Goal: Communication & Community: Answer question/provide support

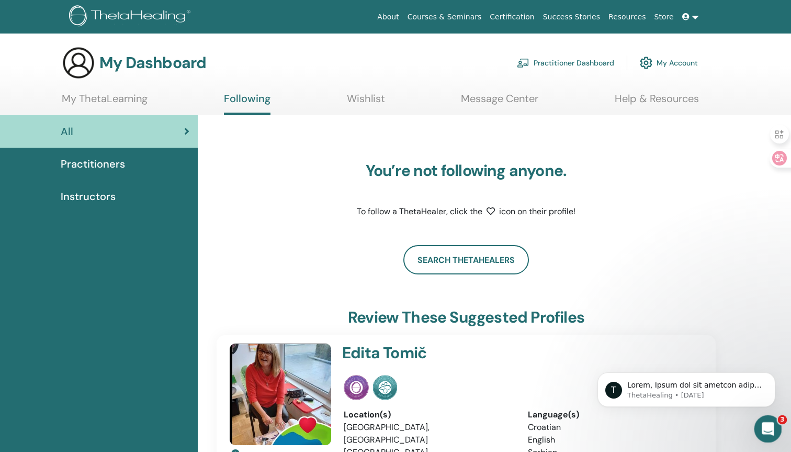
click at [764, 420] on icon "Open Intercom Messenger" at bounding box center [766, 427] width 17 height 17
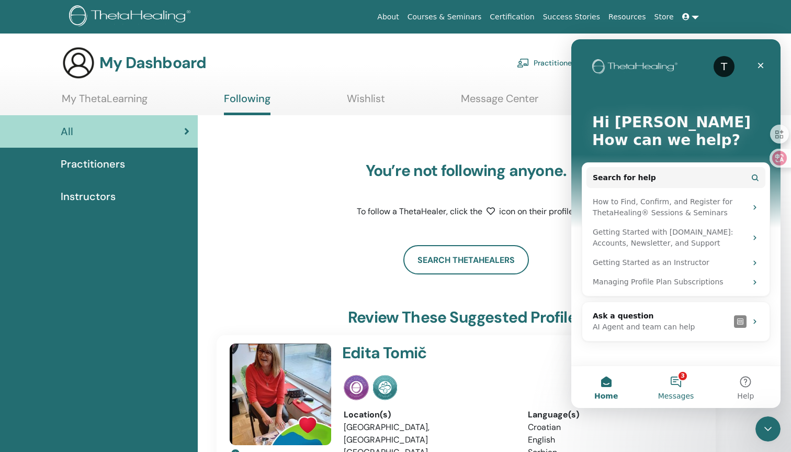
click at [672, 376] on button "3 Messages" at bounding box center [676, 387] width 70 height 42
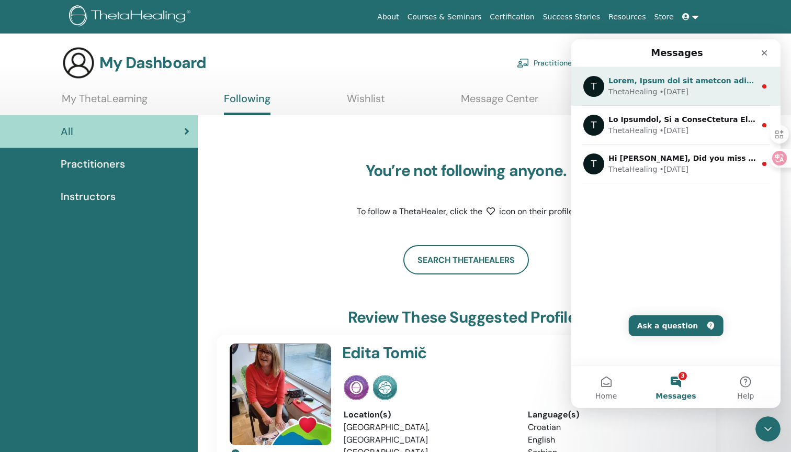
click at [685, 100] on div "T ThetaHealing • [DATE]" at bounding box center [675, 86] width 209 height 39
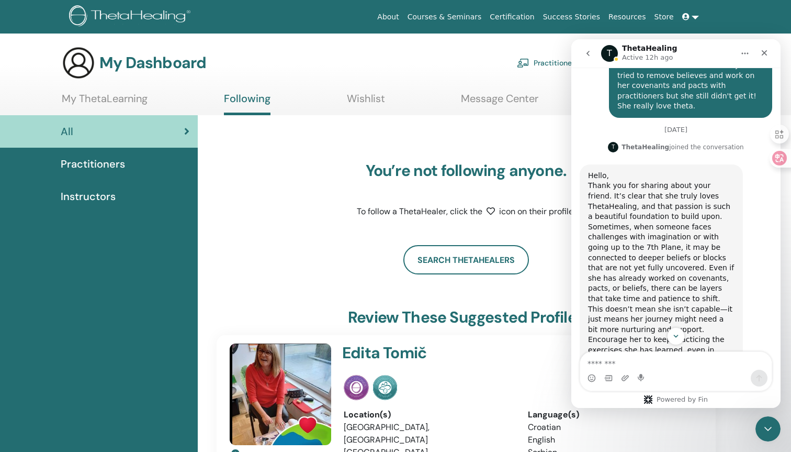
scroll to position [540, 0]
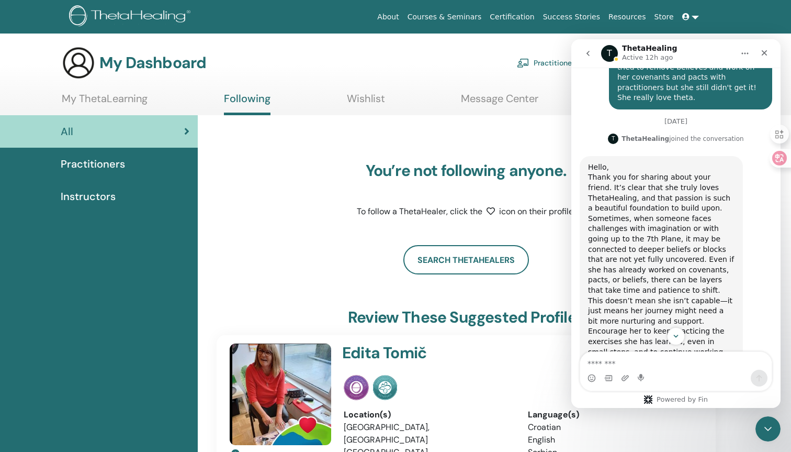
click at [596, 162] on div "Hello," at bounding box center [661, 167] width 147 height 10
click at [600, 175] on div "Thank you for sharing about your friend. It’s clear that she truly loves ThetaH…" at bounding box center [661, 192] width 147 height 41
drag, startPoint x: 600, startPoint y: 175, endPoint x: 716, endPoint y: 195, distance: 118.4
click at [716, 195] on div "Thank you for sharing about your friend. It’s clear that she truly loves ThetaH…" at bounding box center [661, 192] width 147 height 41
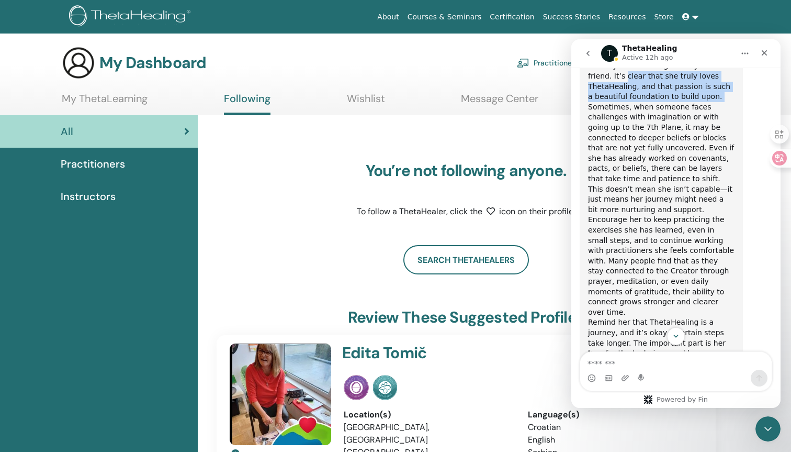
scroll to position [653, 0]
click at [706, 118] on div "Sometimes, when someone faces challenges with imagination or with going up to t…" at bounding box center [661, 157] width 147 height 113
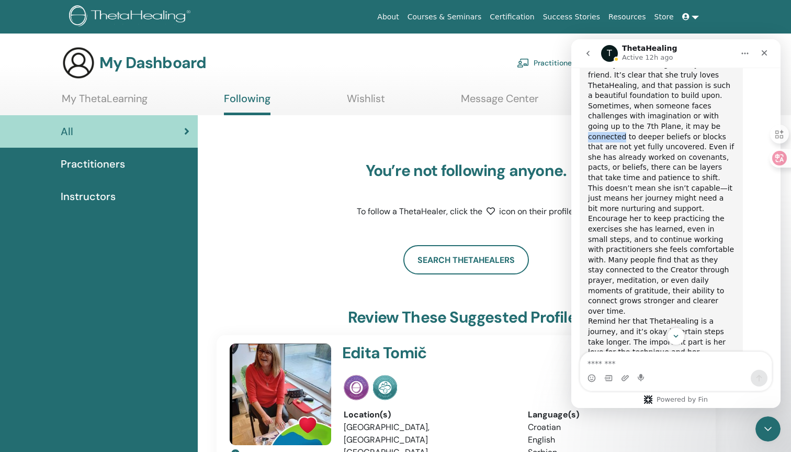
click at [706, 118] on div "Sometimes, when someone faces challenges with imagination or with going up to t…" at bounding box center [661, 157] width 147 height 113
click at [604, 147] on div "Sometimes, when someone faces challenges with imagination or with going up to t…" at bounding box center [661, 157] width 147 height 113
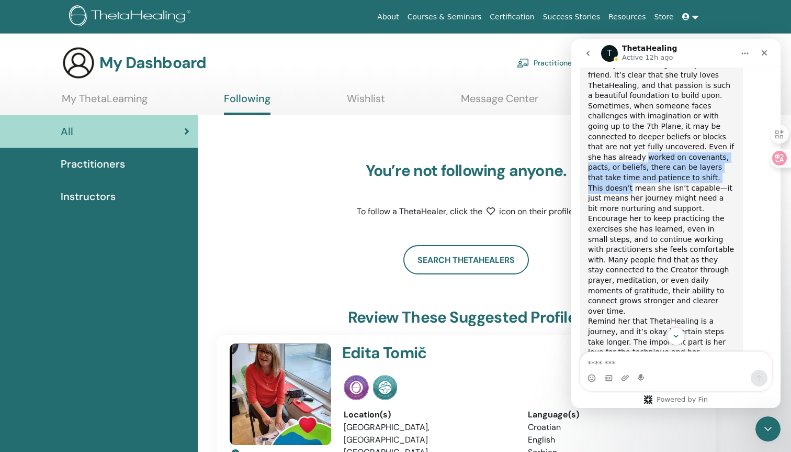
drag, startPoint x: 604, startPoint y: 147, endPoint x: 683, endPoint y: 162, distance: 80.6
click at [683, 162] on div "Sometimes, when someone faces challenges with imagination or with going up to t…" at bounding box center [661, 157] width 147 height 113
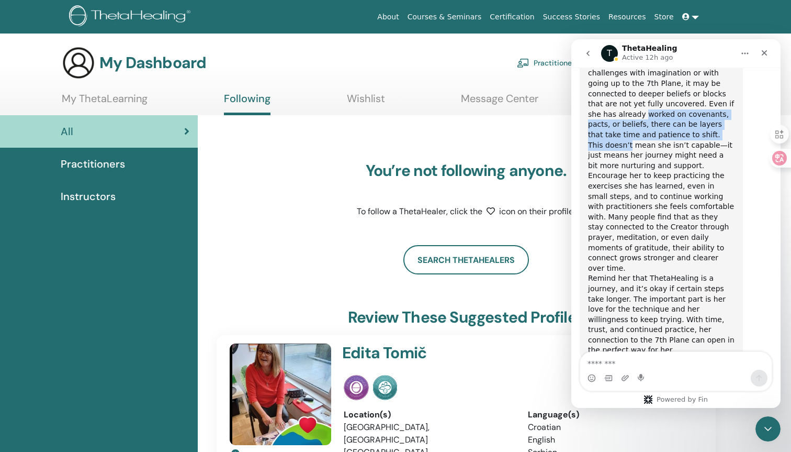
scroll to position [697, 0]
click at [655, 123] on div "Sometimes, when someone faces challenges with imagination or with going up to t…" at bounding box center [661, 113] width 147 height 113
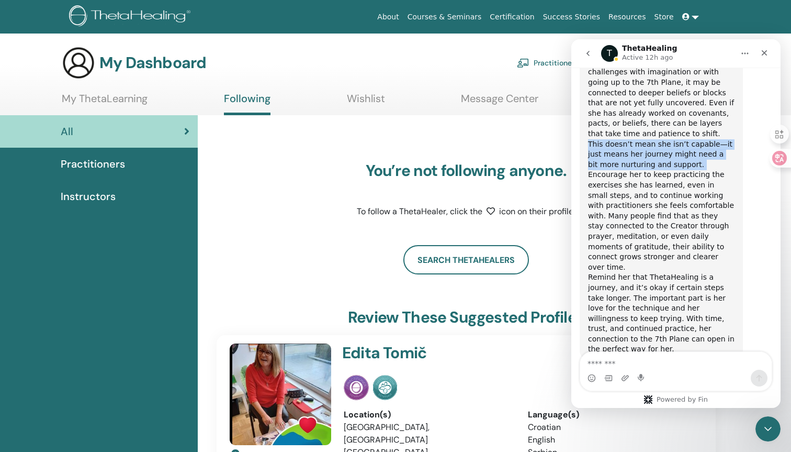
drag, startPoint x: 655, startPoint y: 123, endPoint x: 709, endPoint y: 153, distance: 62.1
click at [709, 153] on div "Sometimes, when someone faces challenges with imagination or with going up to t…" at bounding box center [661, 113] width 147 height 113
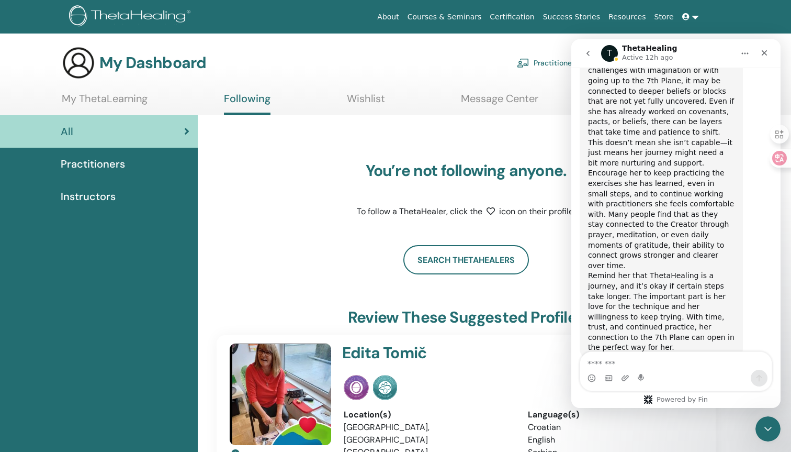
click at [614, 168] on div "Encourage her to keep practicing the exercises she has learned, even in small s…" at bounding box center [661, 219] width 147 height 103
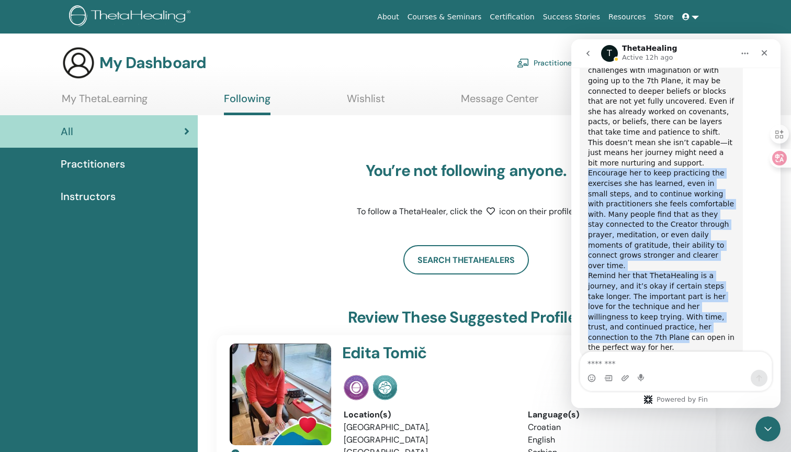
drag, startPoint x: 614, startPoint y: 165, endPoint x: 733, endPoint y: 309, distance: 186.9
click at [733, 309] on div "Hello, Thank you for sharing about your friend. It’s clear that she truly loves…" at bounding box center [661, 178] width 147 height 348
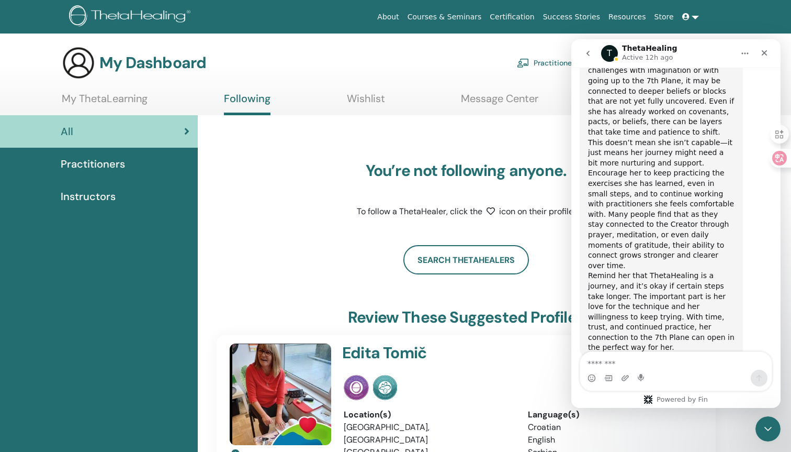
click at [690, 318] on div "Remind her that ThetaHealing is a journey, and it’s okay if certain steps take …" at bounding box center [661, 312] width 147 height 82
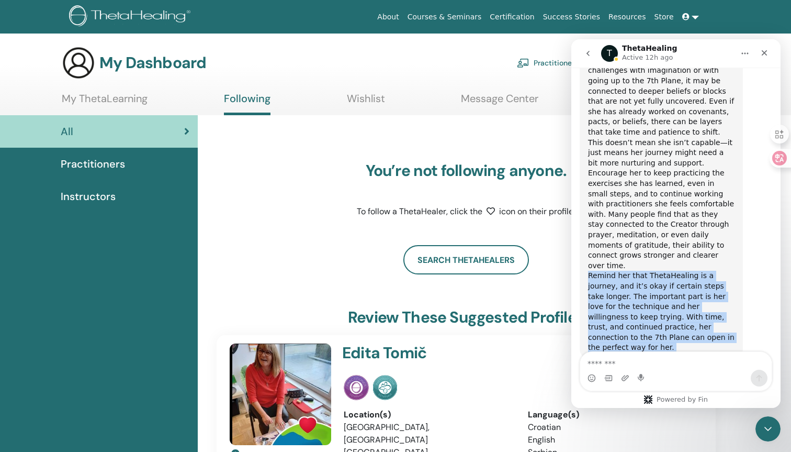
click at [690, 318] on div "Remind her that ThetaHealing is a journey, and it’s okay if certain steps take …" at bounding box center [661, 312] width 147 height 82
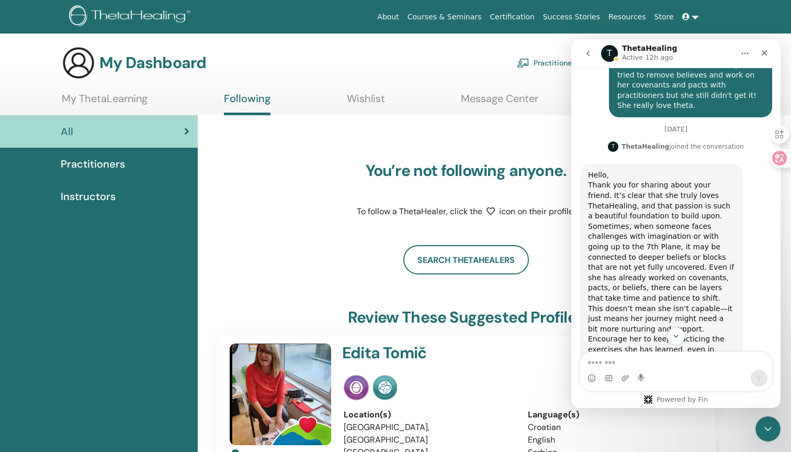
scroll to position [527, 0]
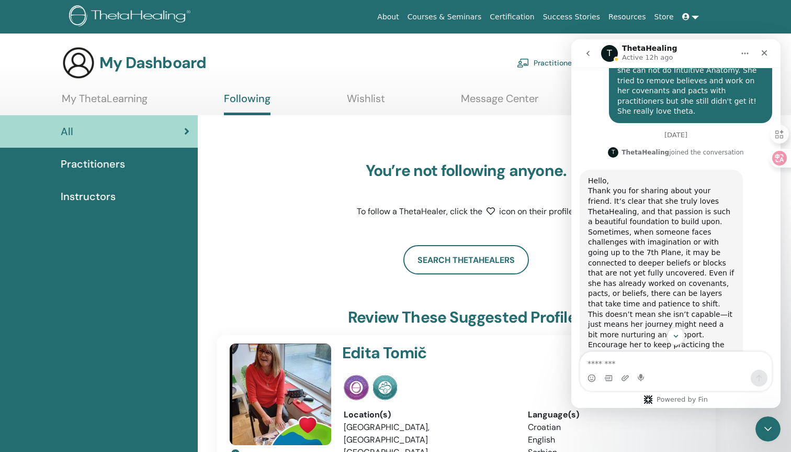
click at [595, 176] on div "Hello," at bounding box center [661, 181] width 147 height 10
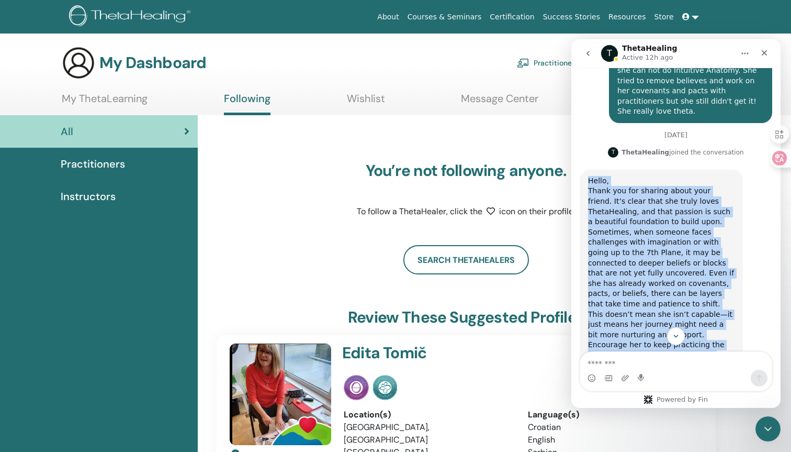
copy div "Lorem, Ipsum dol sit ametcon adipi elit seddoe. Te’i utlab etdo mag aliqu enima…"
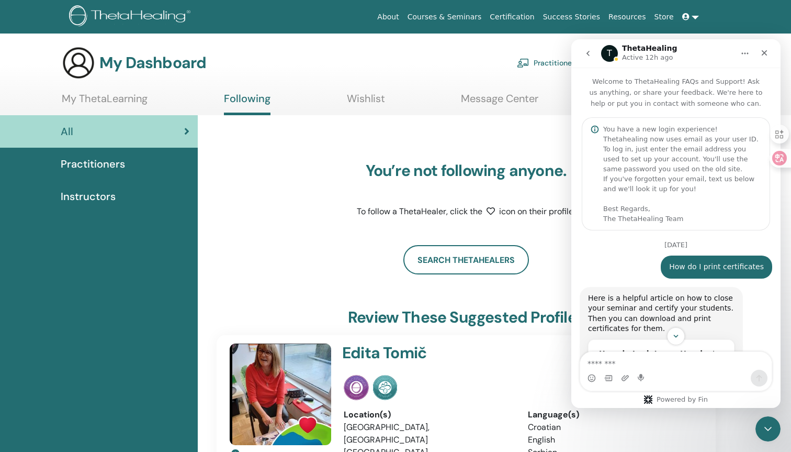
scroll to position [698, 0]
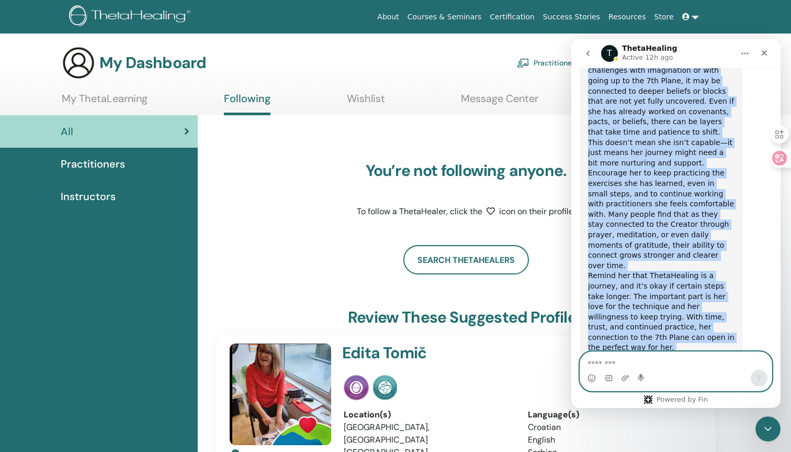
click at [645, 362] on textarea "Message…" at bounding box center [675, 361] width 191 height 18
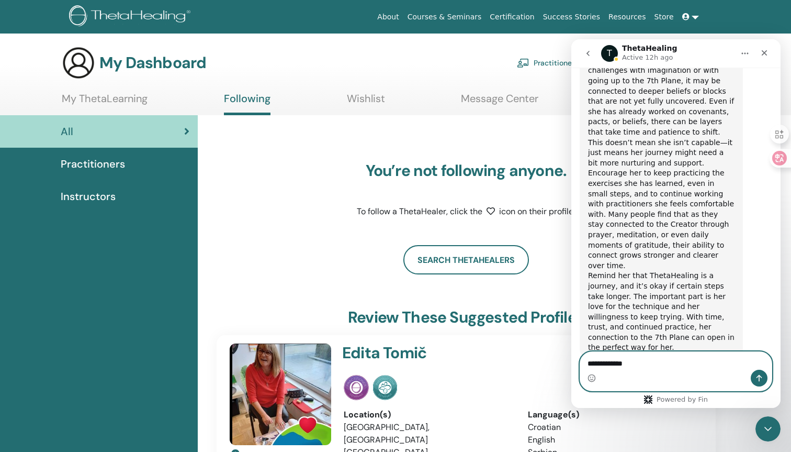
type textarea "**********"
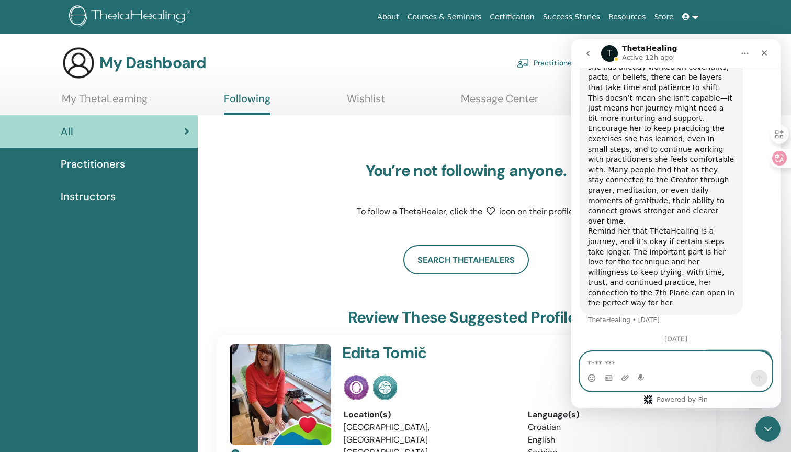
scroll to position [744, 0]
click at [590, 53] on icon "go back" at bounding box center [588, 53] width 8 height 8
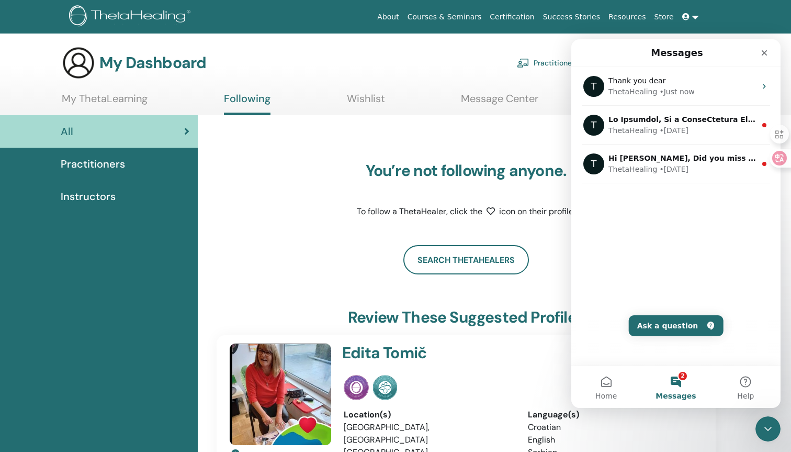
scroll to position [0, 0]
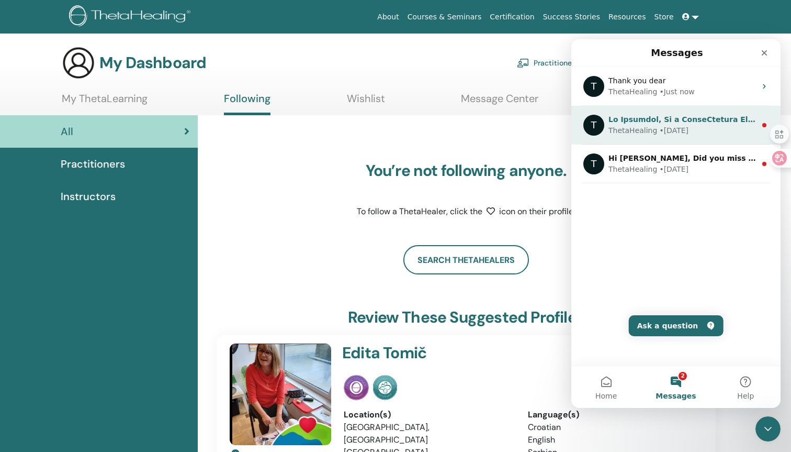
click at [635, 134] on div "ThetaHealing" at bounding box center [633, 130] width 49 height 11
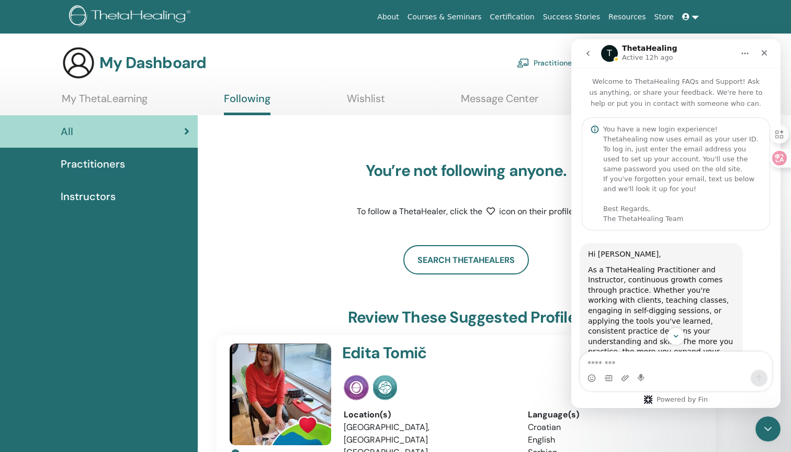
click at [590, 30] on div "About Courses & Seminars Certification Success Stories Resources Store [PERSON_…" at bounding box center [395, 16] width 728 height 33
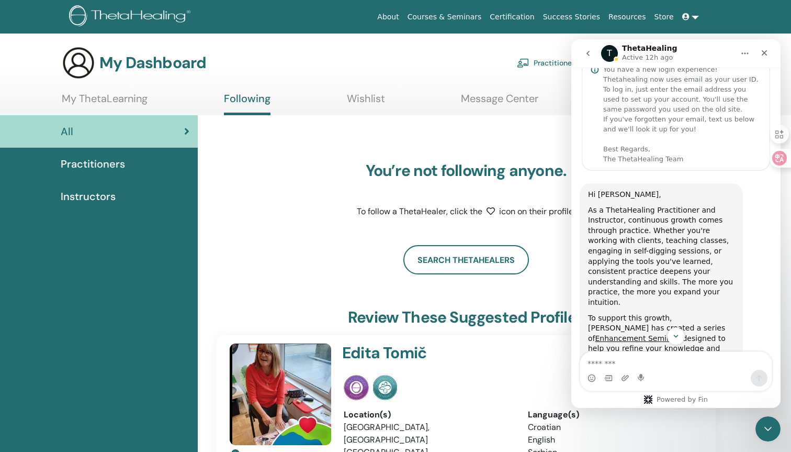
scroll to position [59, 0]
click at [686, 225] on div "As a ThetaHealing Practitioner and Instructor, continuous growth comes through …" at bounding box center [661, 257] width 147 height 103
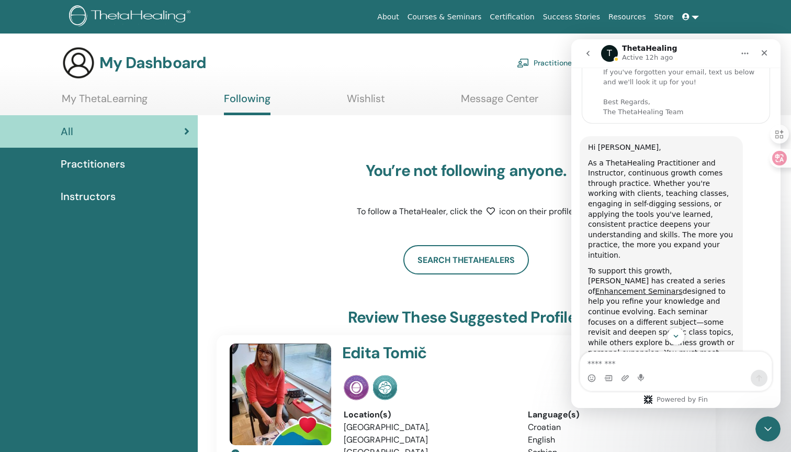
scroll to position [114, 0]
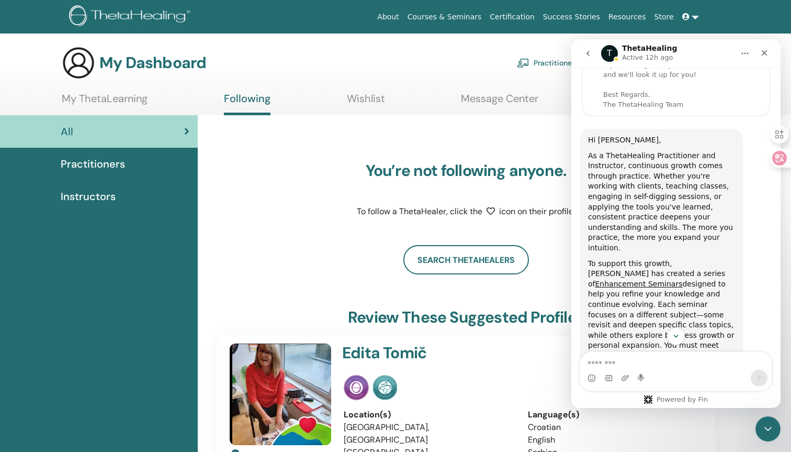
click at [590, 57] on icon "go back" at bounding box center [588, 53] width 8 height 8
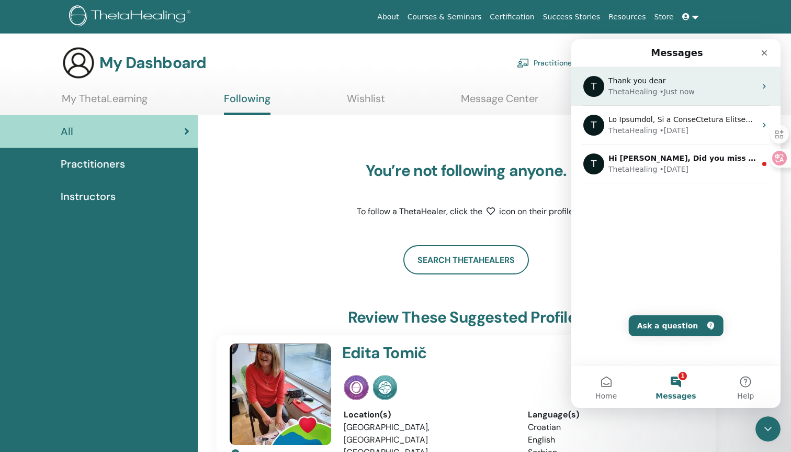
scroll to position [0, 0]
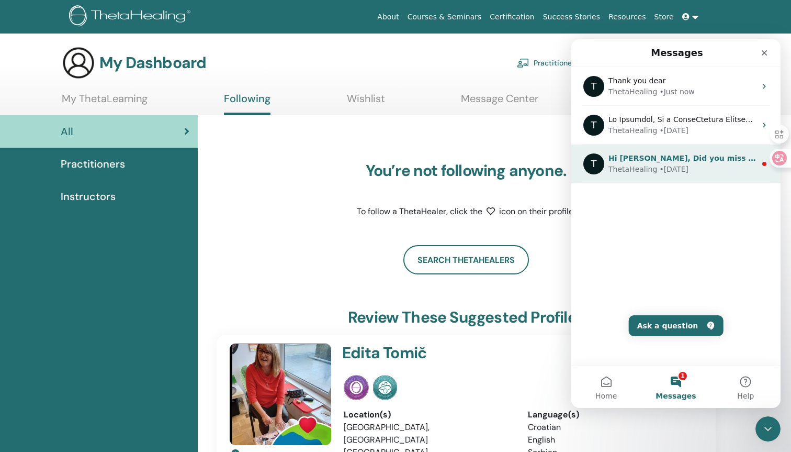
click at [659, 170] on div "• [DATE]" at bounding box center [673, 169] width 29 height 11
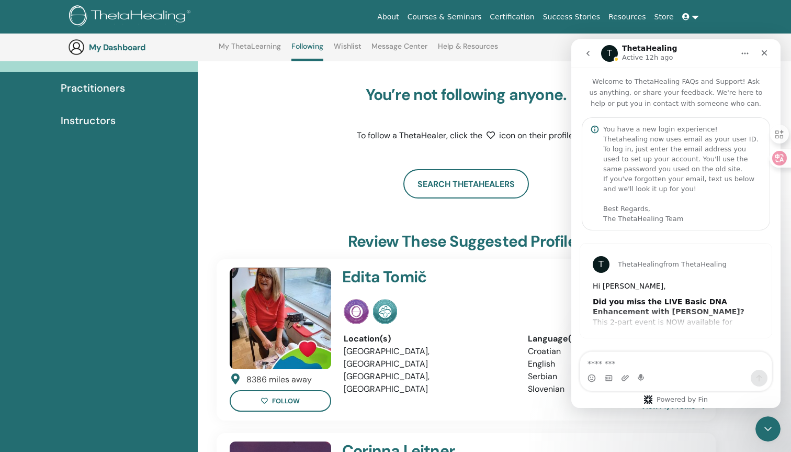
scroll to position [142, 0]
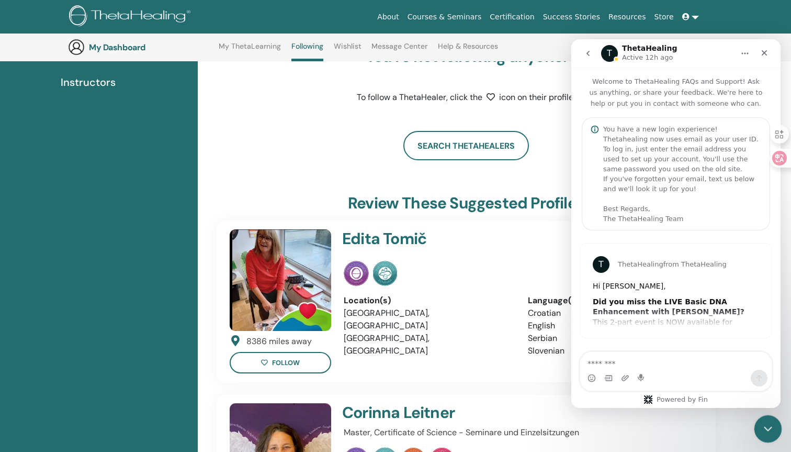
click at [771, 434] on div "Close Intercom Messenger" at bounding box center [766, 426] width 25 height 25
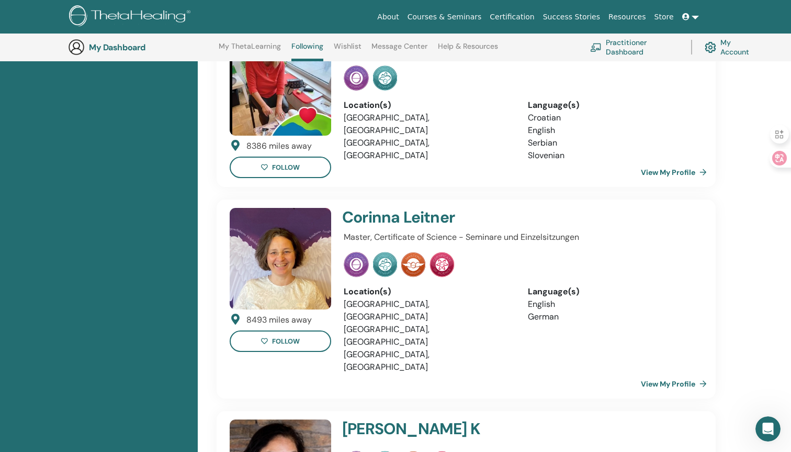
scroll to position [332, 0]
